Goal: Register for event/course

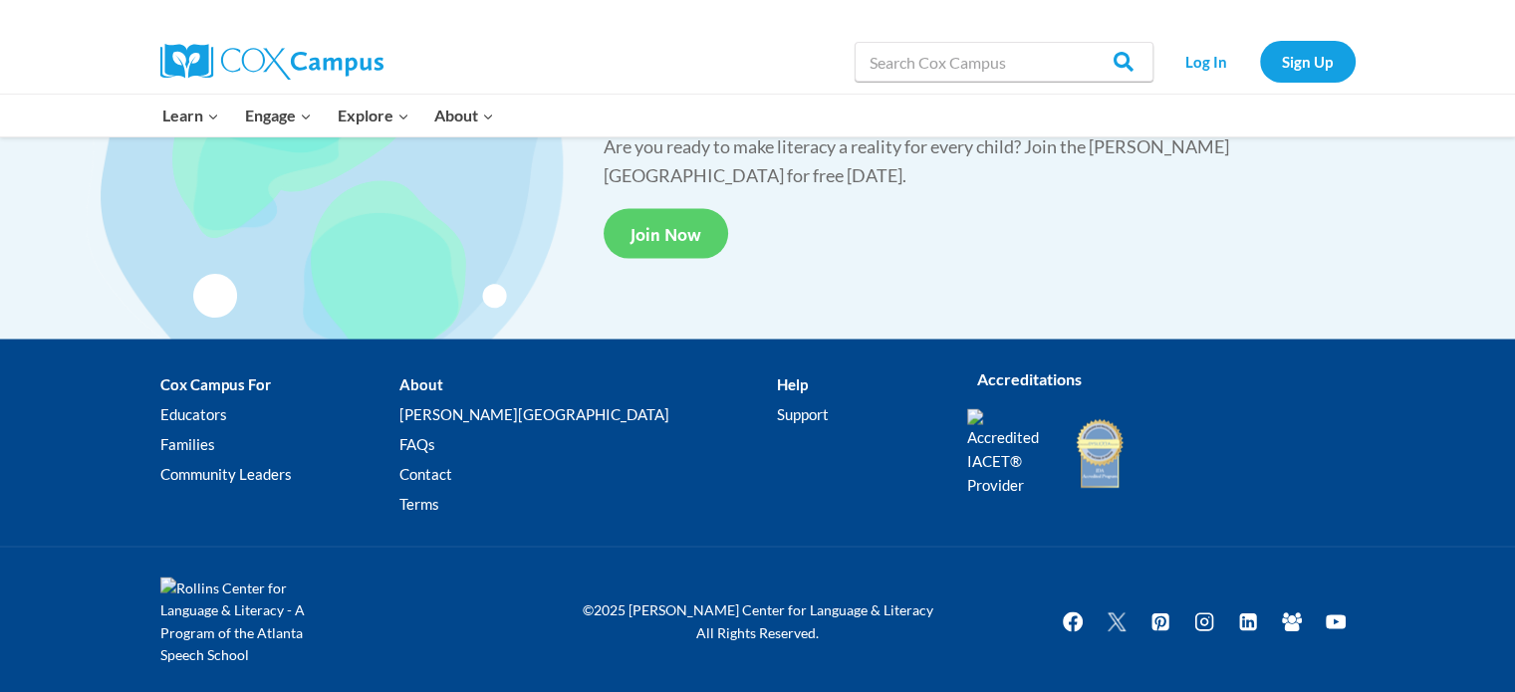
scroll to position [3792, 0]
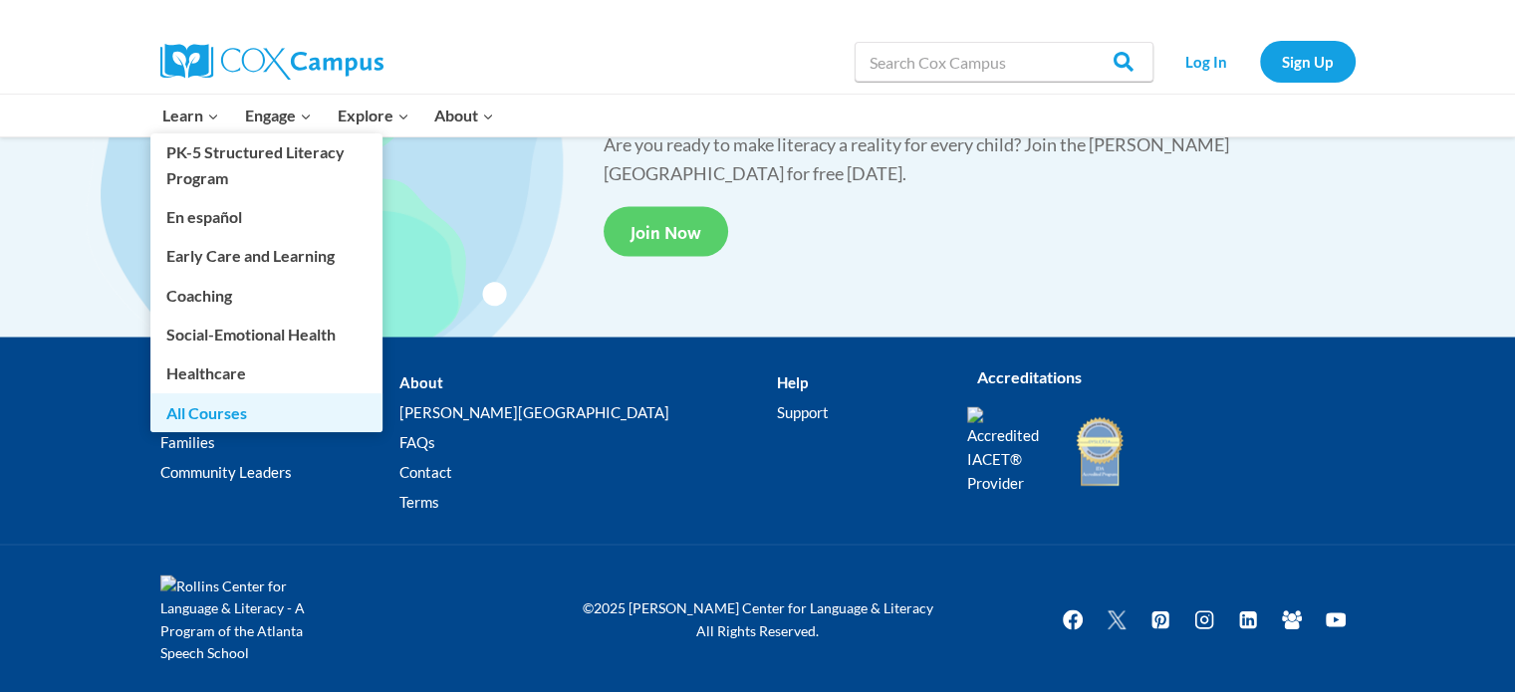
click at [241, 414] on link "All Courses" at bounding box center [266, 413] width 232 height 38
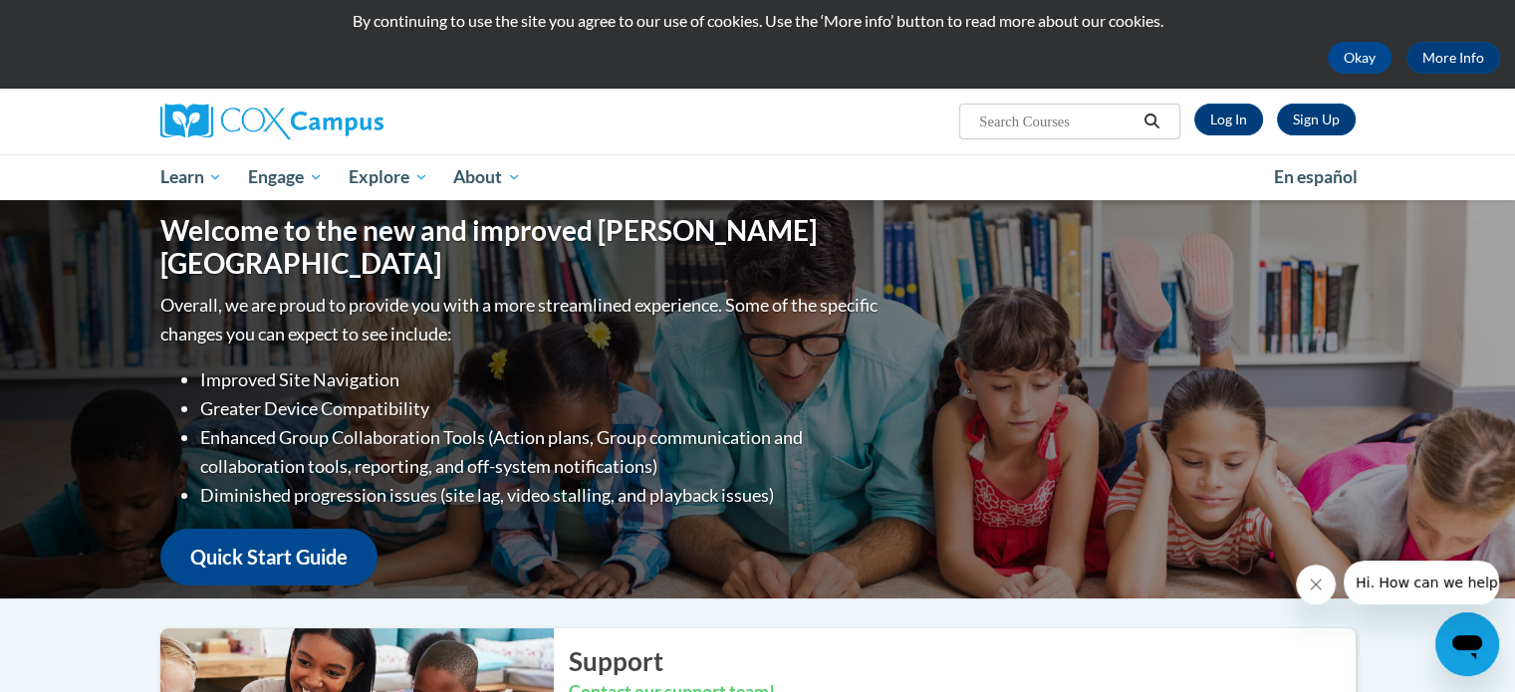
scroll to position [37, 0]
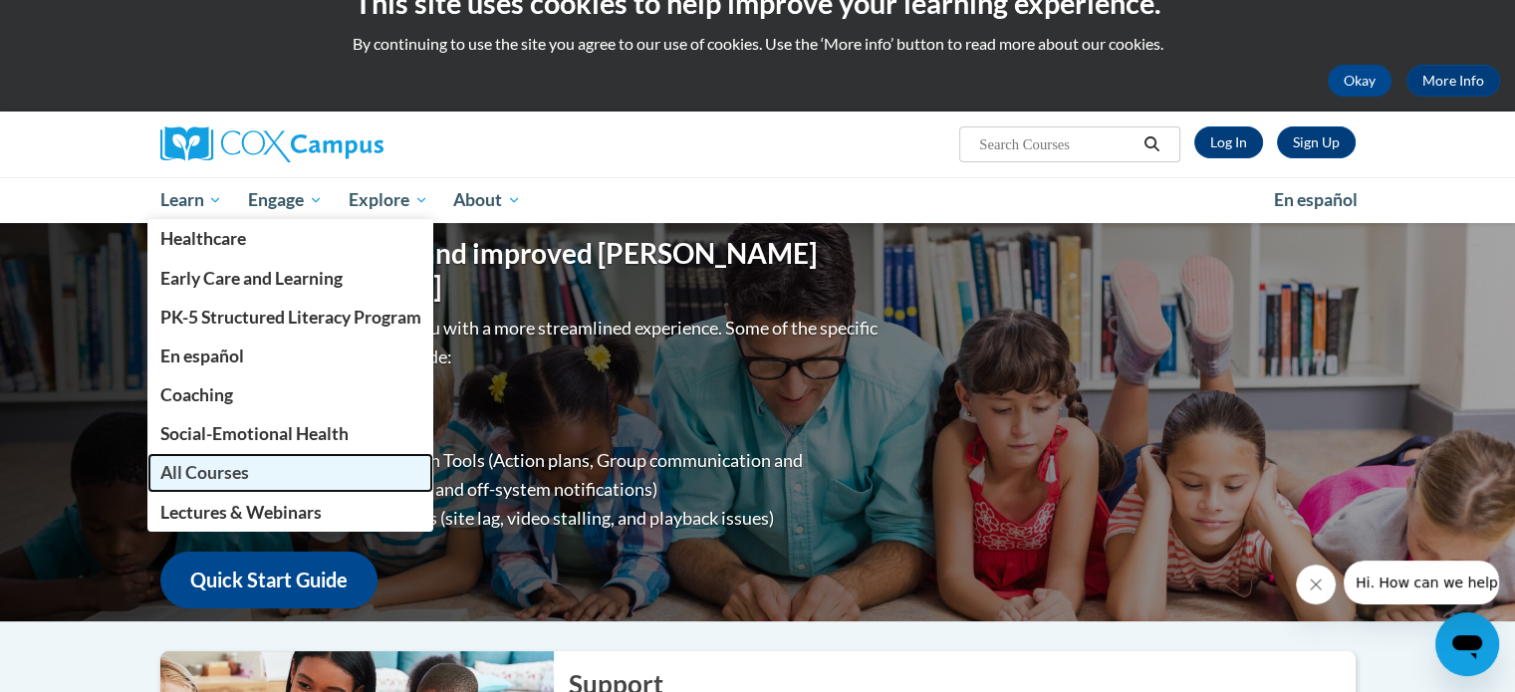
click at [229, 473] on span "All Courses" at bounding box center [203, 472] width 89 height 21
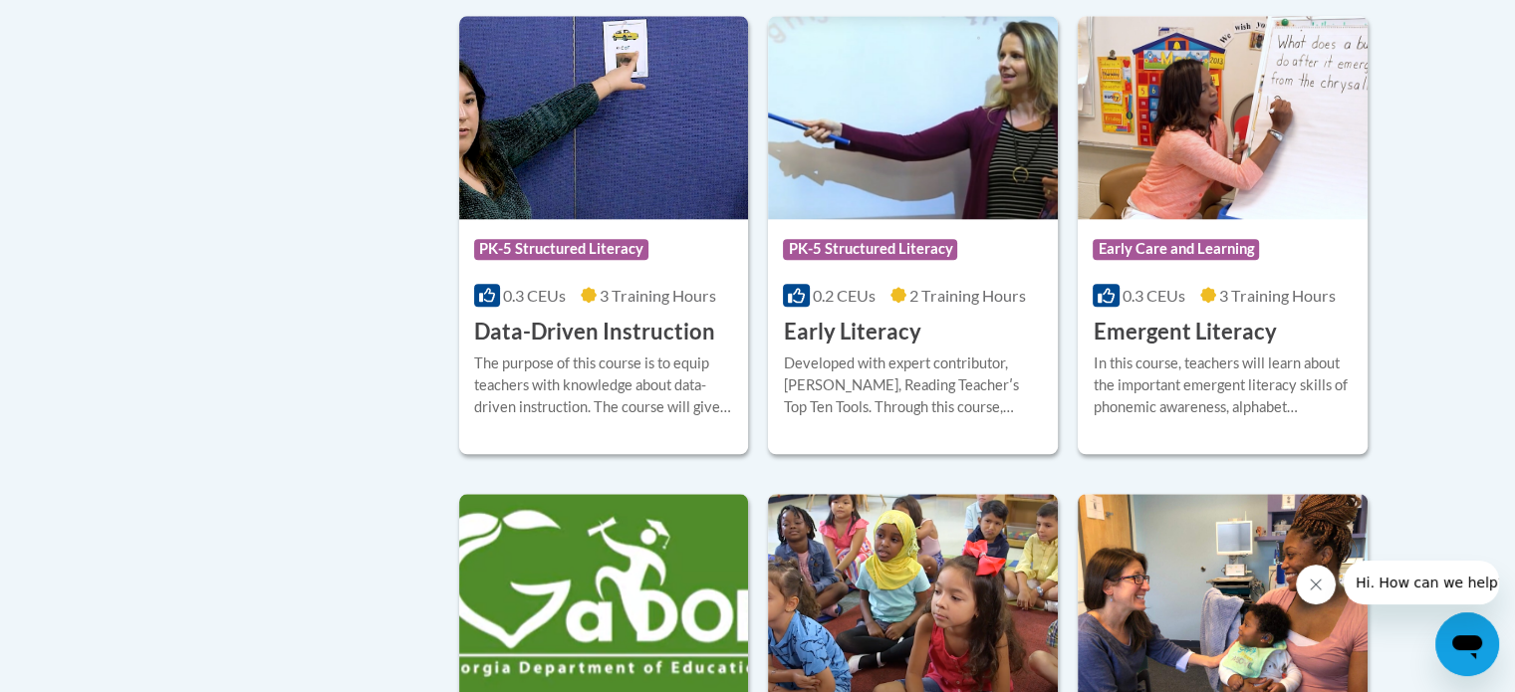
scroll to position [2192, 0]
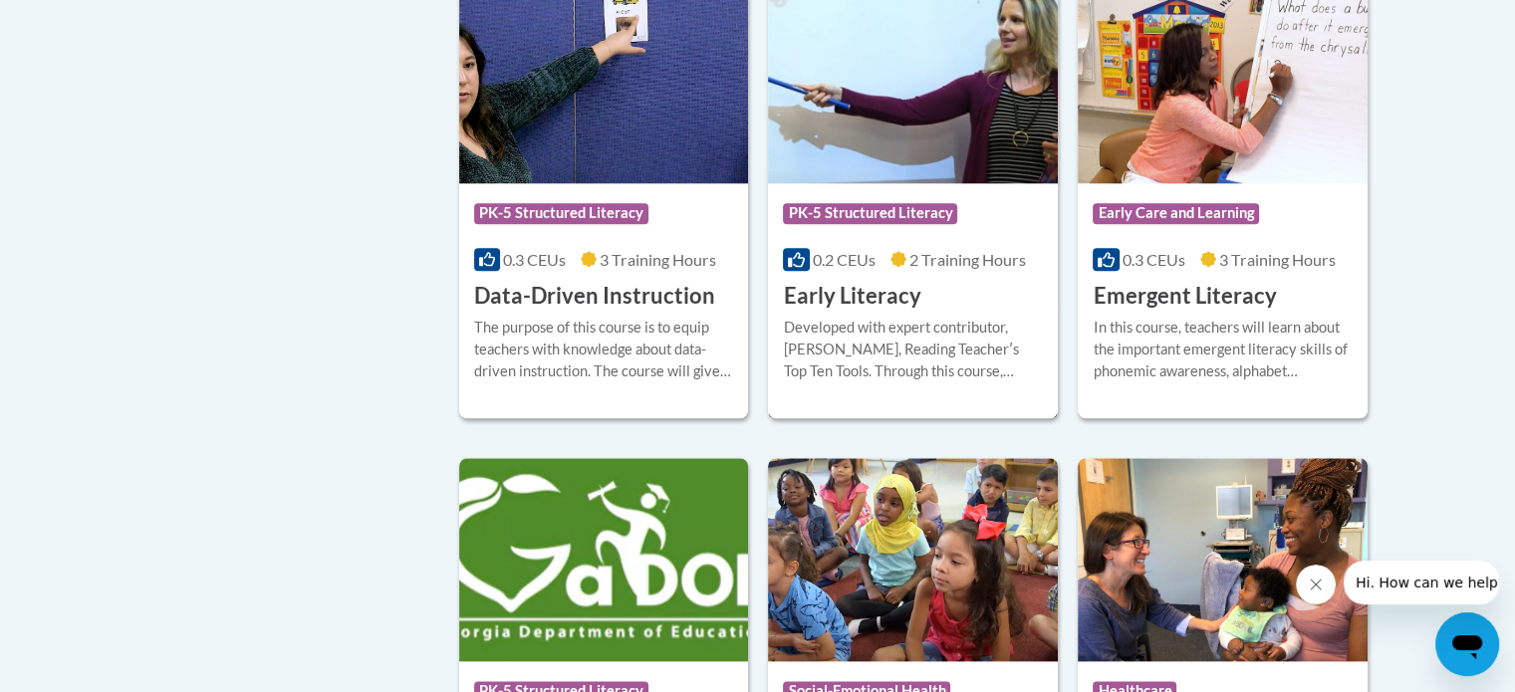
click at [920, 376] on div "Developed with expert contributor, Dr. Deborah Glaser, Reading Teacherʹs Top Te…" at bounding box center [913, 350] width 260 height 66
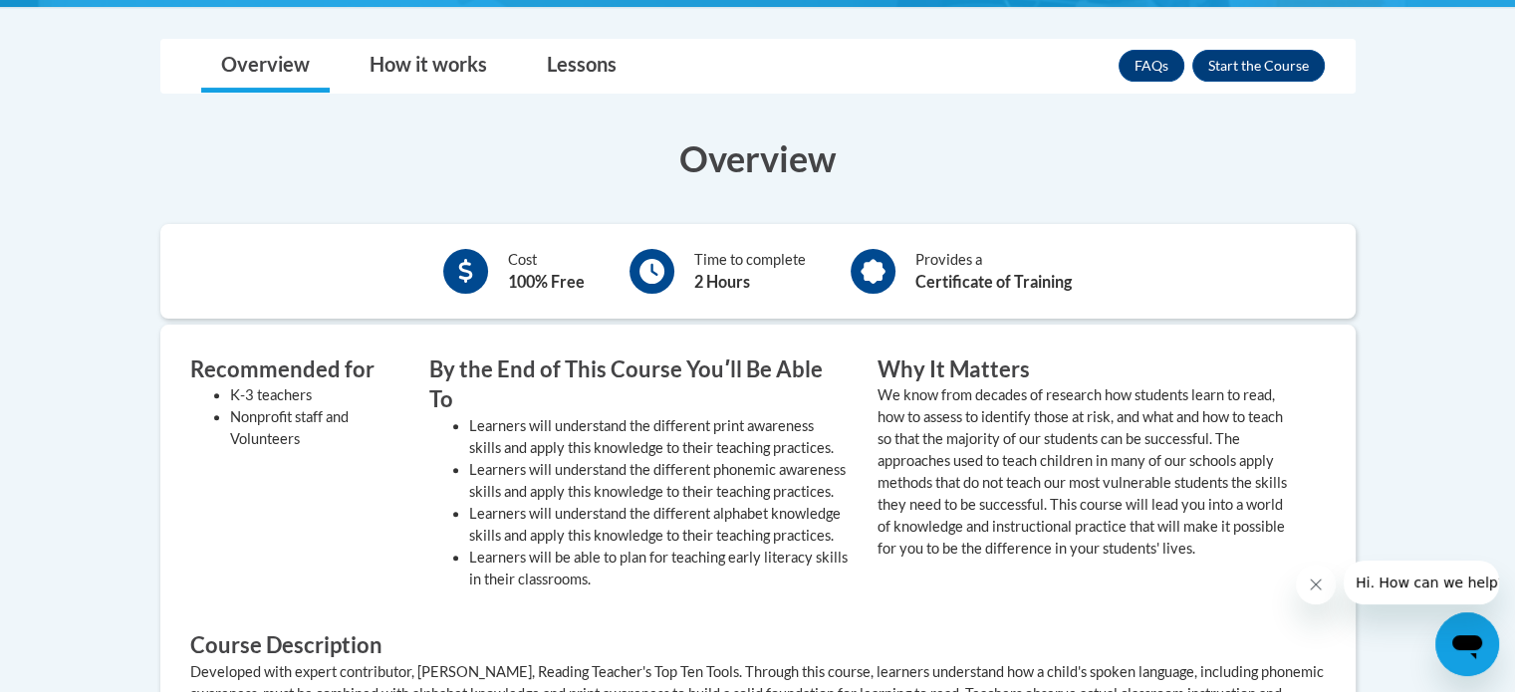
scroll to position [399, 0]
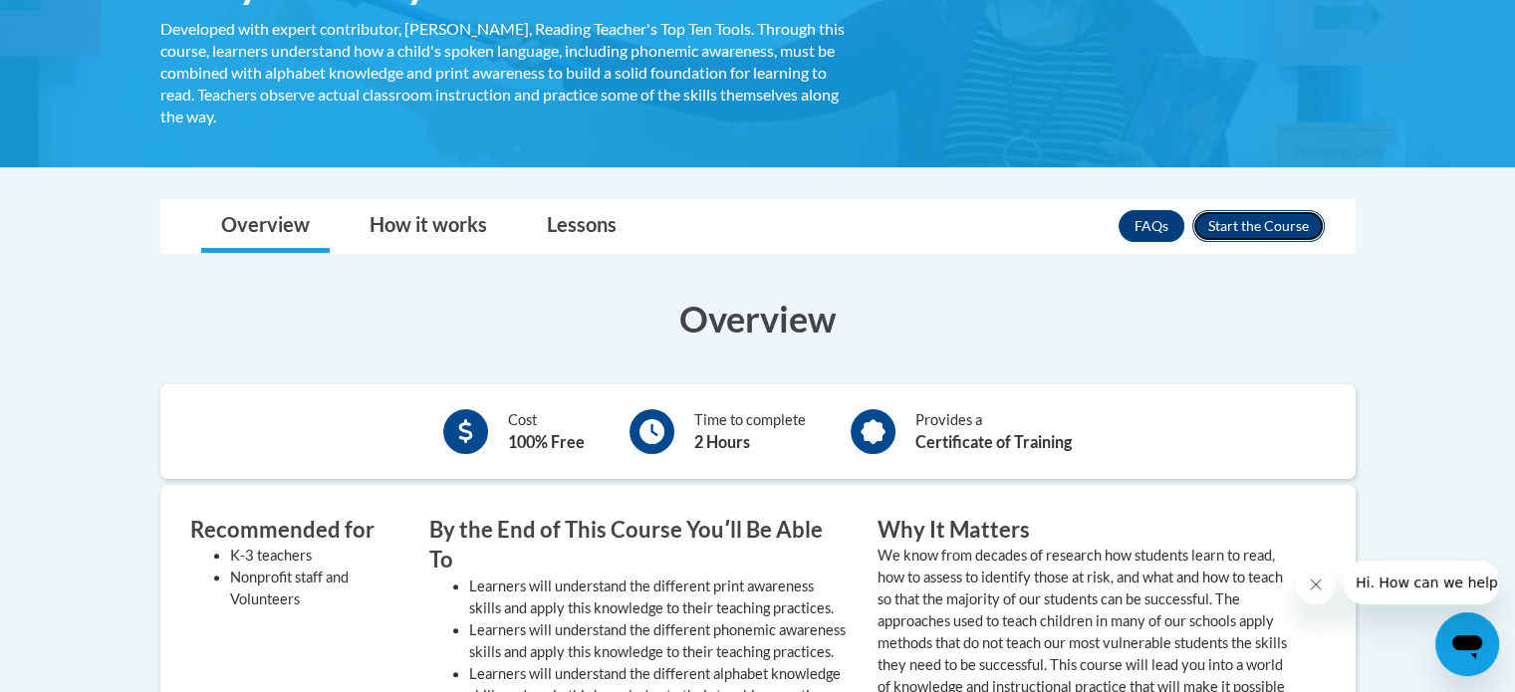
click at [1295, 225] on button "Enroll" at bounding box center [1259, 226] width 133 height 32
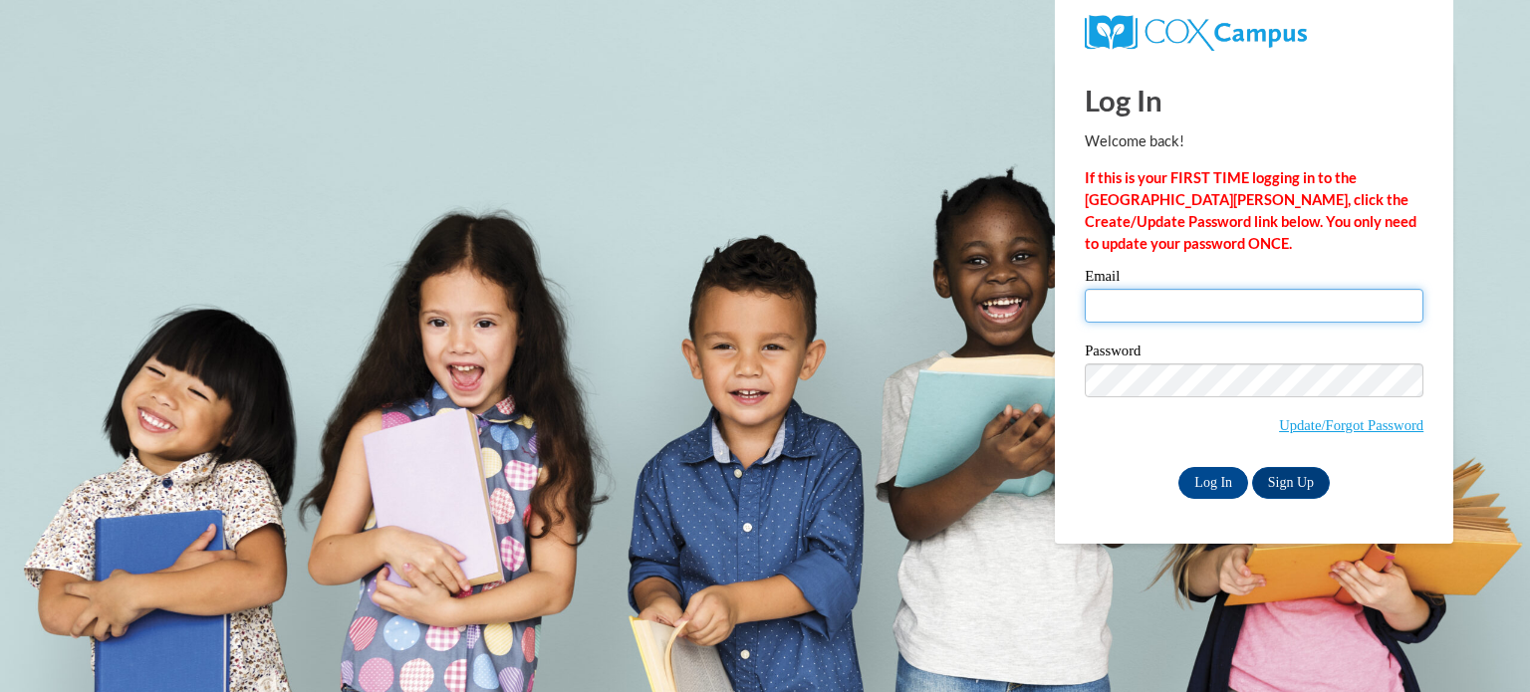
click at [1161, 316] on input "Email" at bounding box center [1254, 306] width 339 height 34
